Goal: Task Accomplishment & Management: Manage account settings

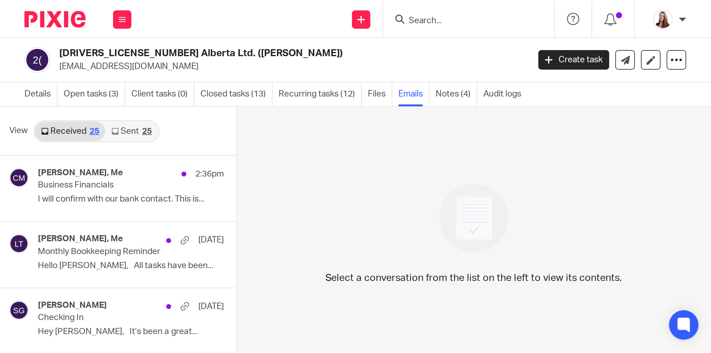
scroll to position [111, 0]
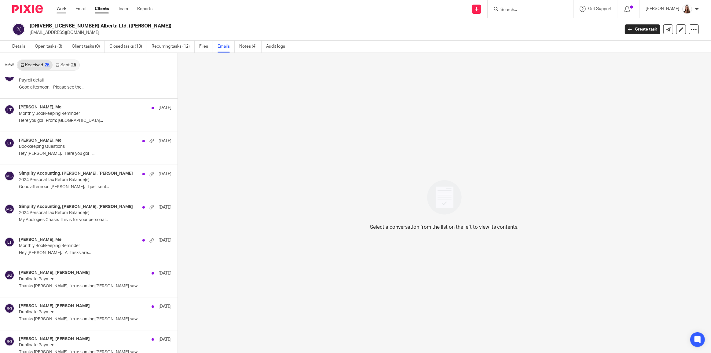
click at [61, 9] on link "Work" at bounding box center [62, 9] width 10 height 6
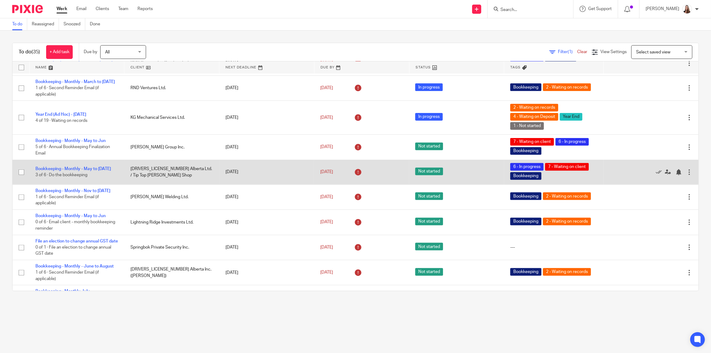
scroll to position [333, 0]
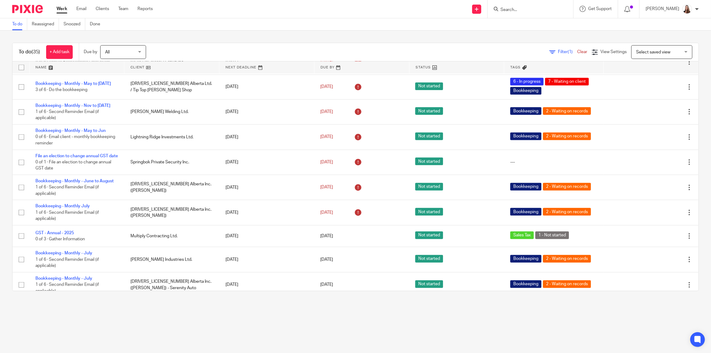
click at [134, 66] on link at bounding box center [171, 67] width 95 height 12
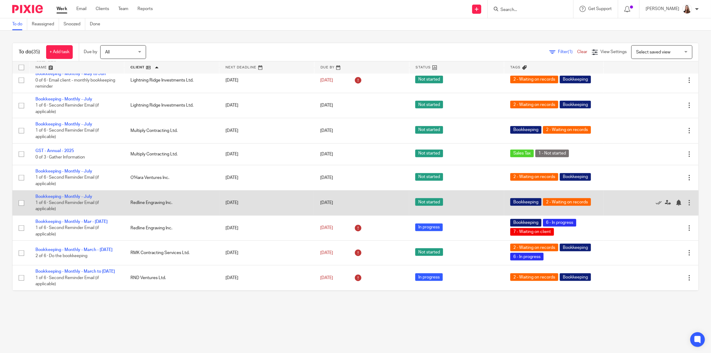
scroll to position [583, 0]
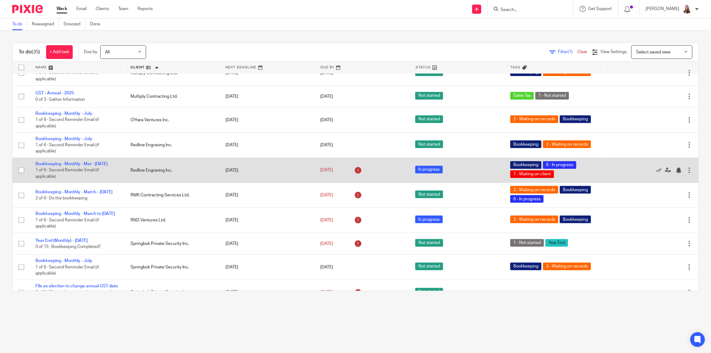
click at [686, 167] on div at bounding box center [689, 170] width 6 height 6
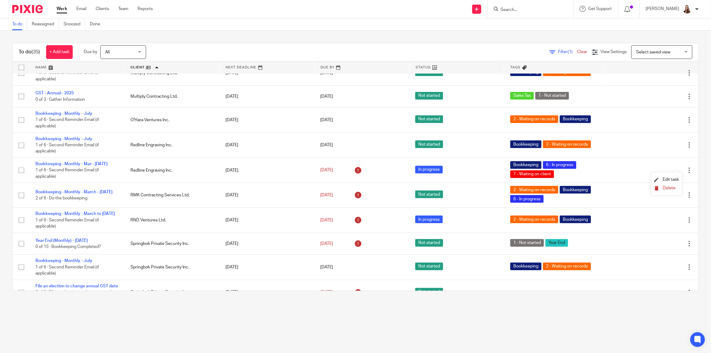
click at [670, 189] on span "Delete" at bounding box center [669, 188] width 13 height 4
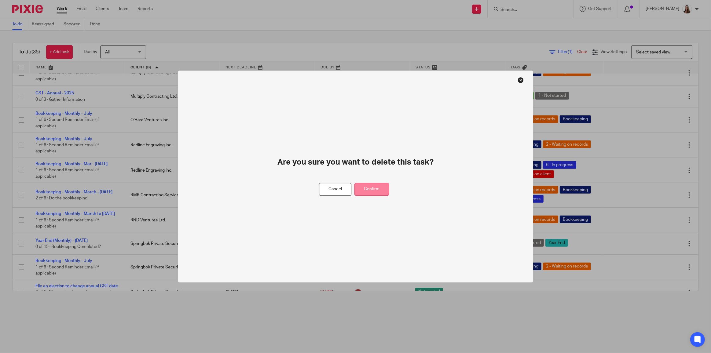
click at [384, 192] on button "Confirm" at bounding box center [371, 189] width 35 height 13
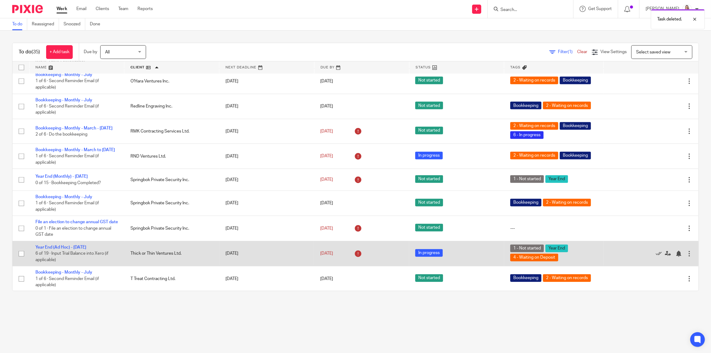
scroll to position [624, 0]
